Goal: Obtain resource: Obtain resource

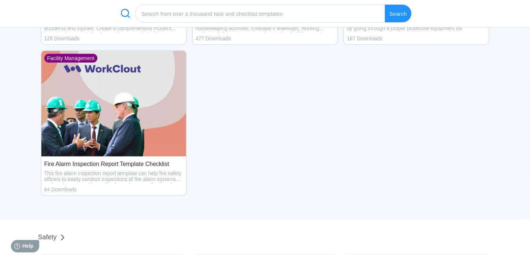
scroll to position [476, 0]
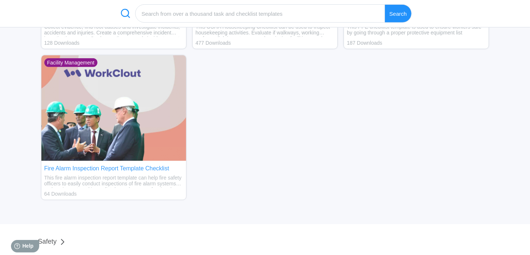
click at [73, 170] on div "Fire Alarm Inspection Report Template Checklist" at bounding box center [113, 168] width 139 height 7
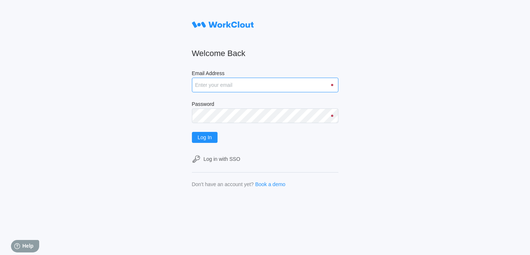
click at [232, 83] on input "Email Address" at bounding box center [265, 85] width 147 height 15
type input "[EMAIL_ADDRESS][DOMAIN_NAME]"
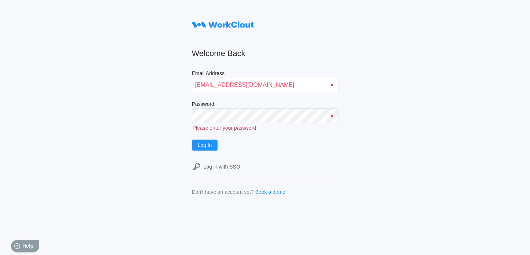
click at [313, 198] on div "Welcome Back Email Address [EMAIL_ADDRESS][DOMAIN_NAME] Password Please enter y…" at bounding box center [265, 136] width 147 height 237
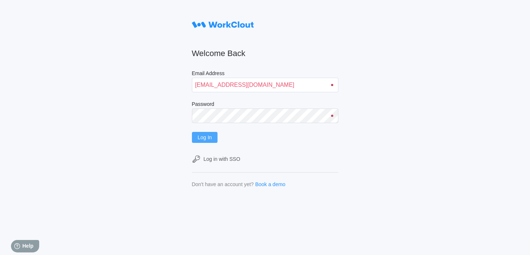
click at [202, 137] on span "Log In" at bounding box center [205, 137] width 14 height 5
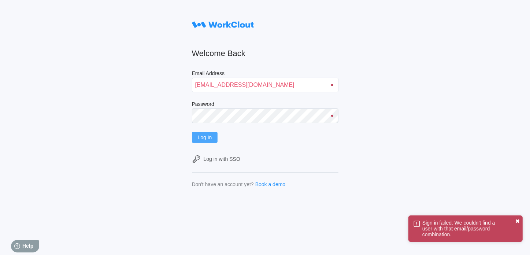
click at [517, 219] on button "✖" at bounding box center [517, 221] width 4 height 6
